Goal: Navigation & Orientation: Go to known website

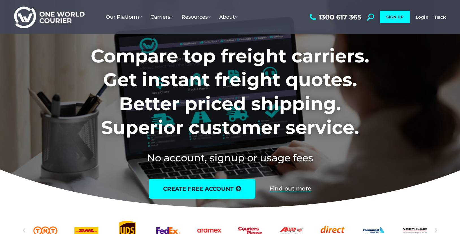
drag, startPoint x: 77, startPoint y: 38, endPoint x: 69, endPoint y: 32, distance: 10.6
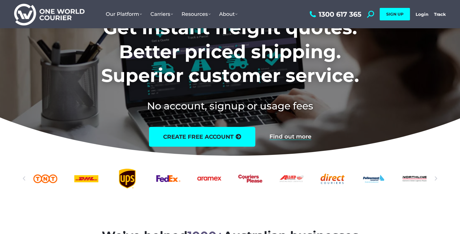
scroll to position [57, 0]
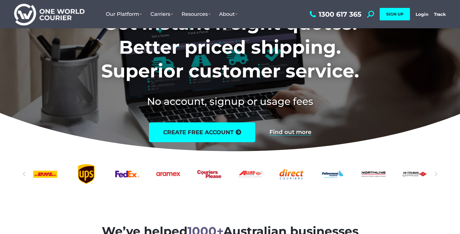
click at [434, 175] on icon "Next slide" at bounding box center [436, 174] width 6 height 6
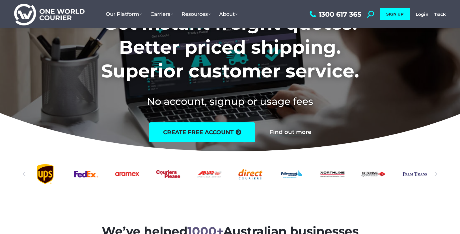
click at [437, 174] on icon "Next slide" at bounding box center [436, 174] width 6 height 6
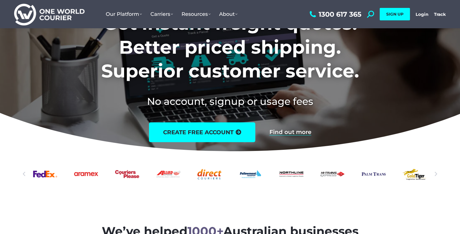
drag, startPoint x: 332, startPoint y: 168, endPoint x: 129, endPoint y: 177, distance: 203.7
click at [130, 176] on div "Slides" at bounding box center [230, 174] width 394 height 20
